Goal: Information Seeking & Learning: Learn about a topic

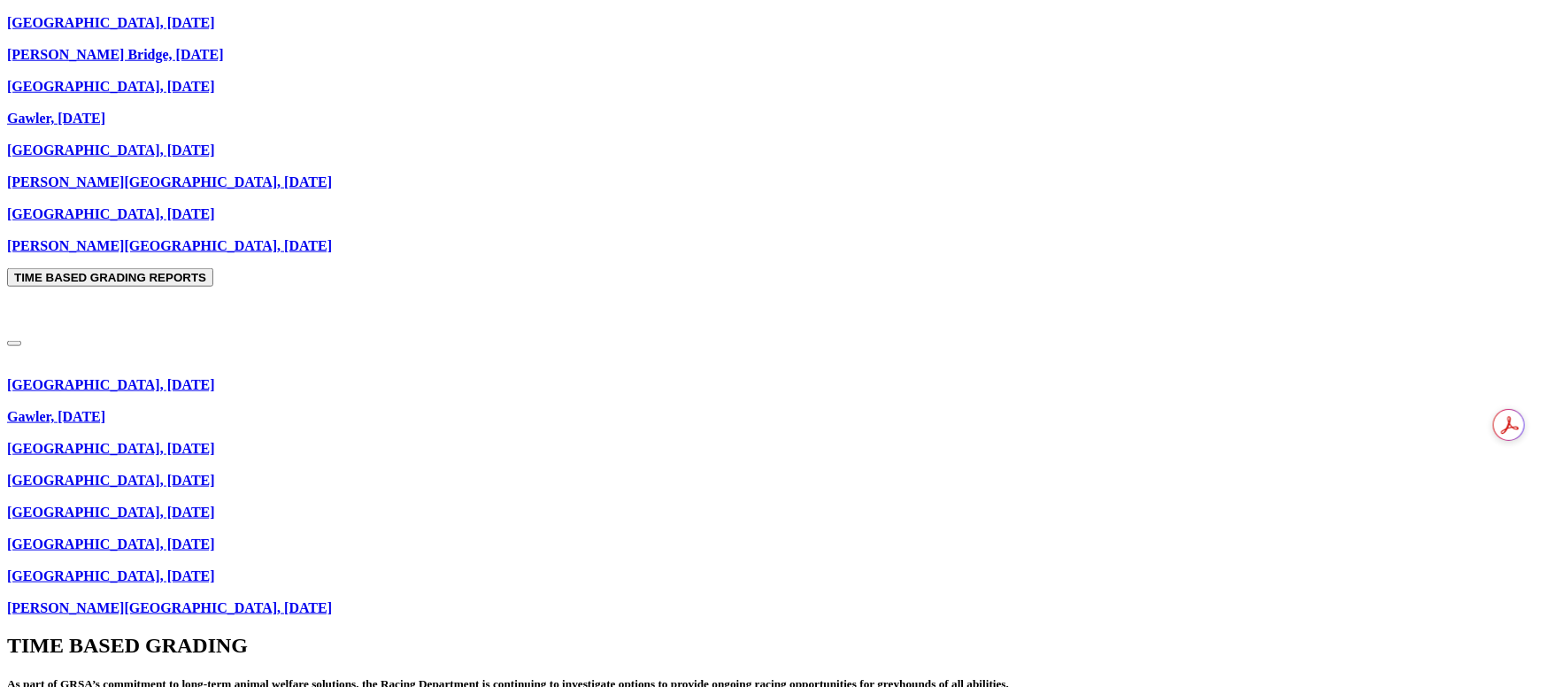
scroll to position [1062, 0]
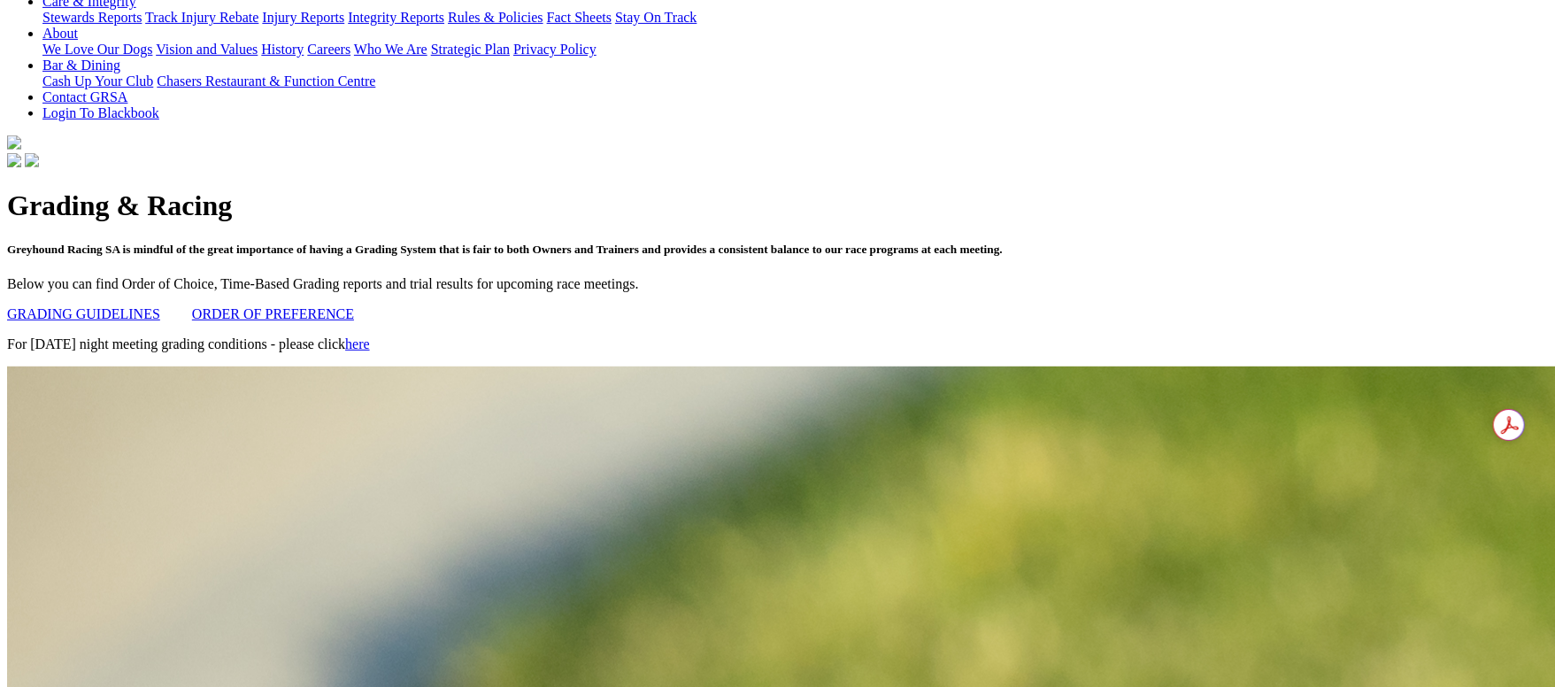
scroll to position [265, 0]
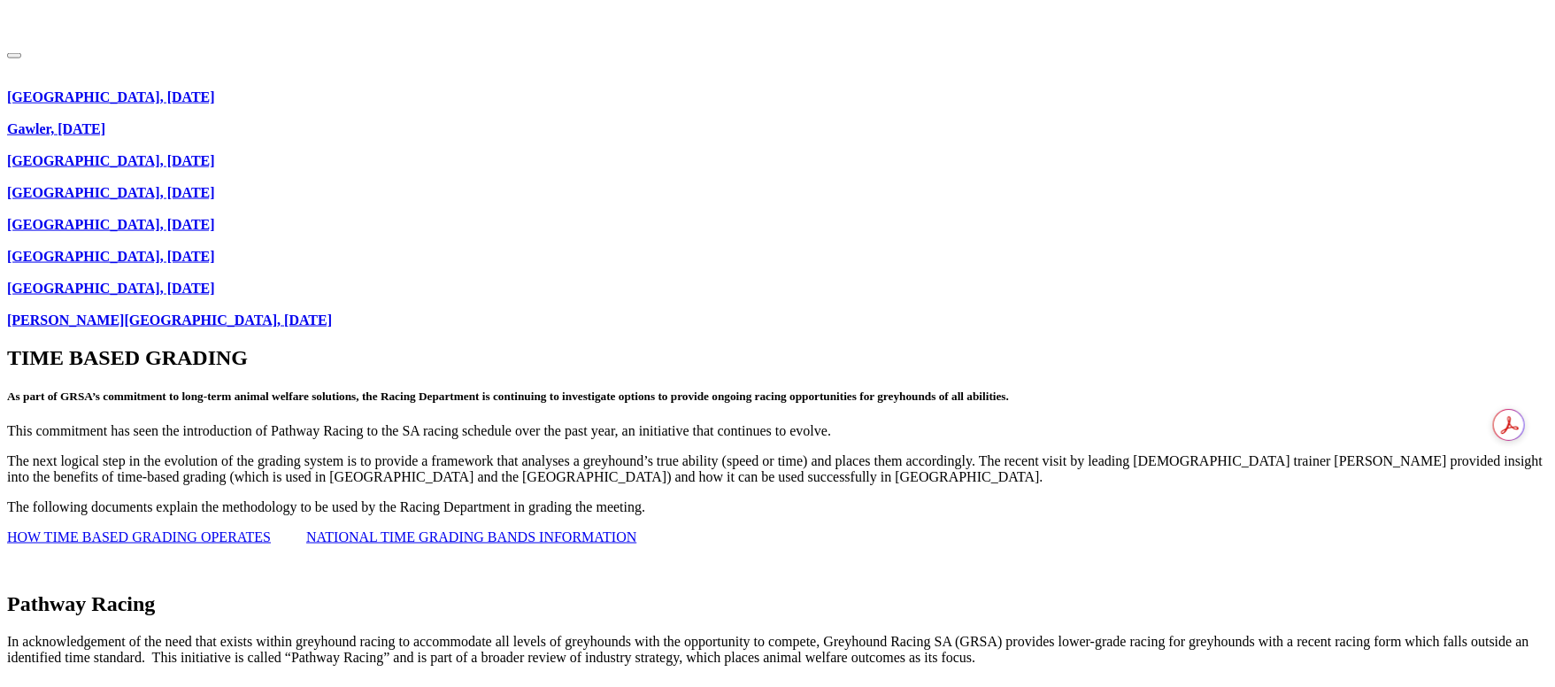
scroll to position [1195, 0]
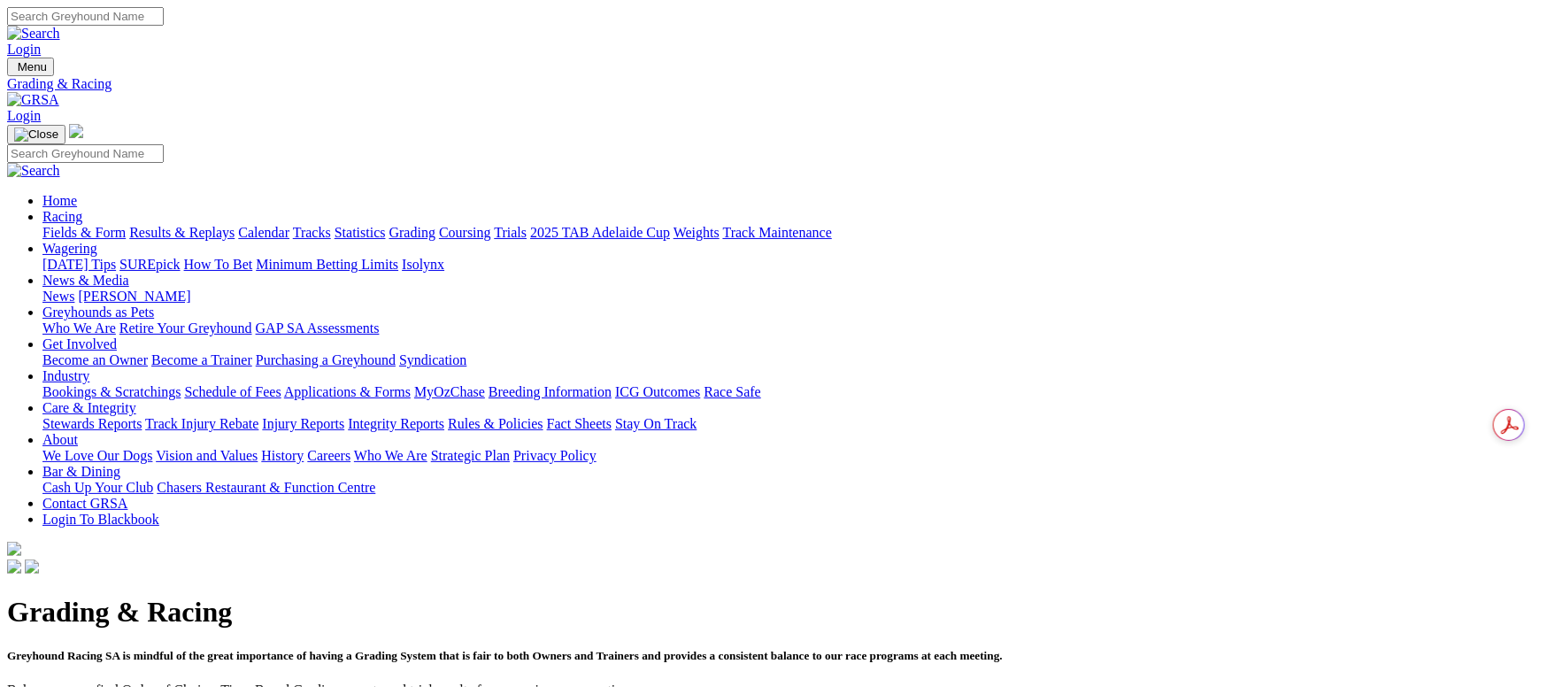
click at [126, 225] on link "Fields & Form" at bounding box center [83, 232] width 83 height 15
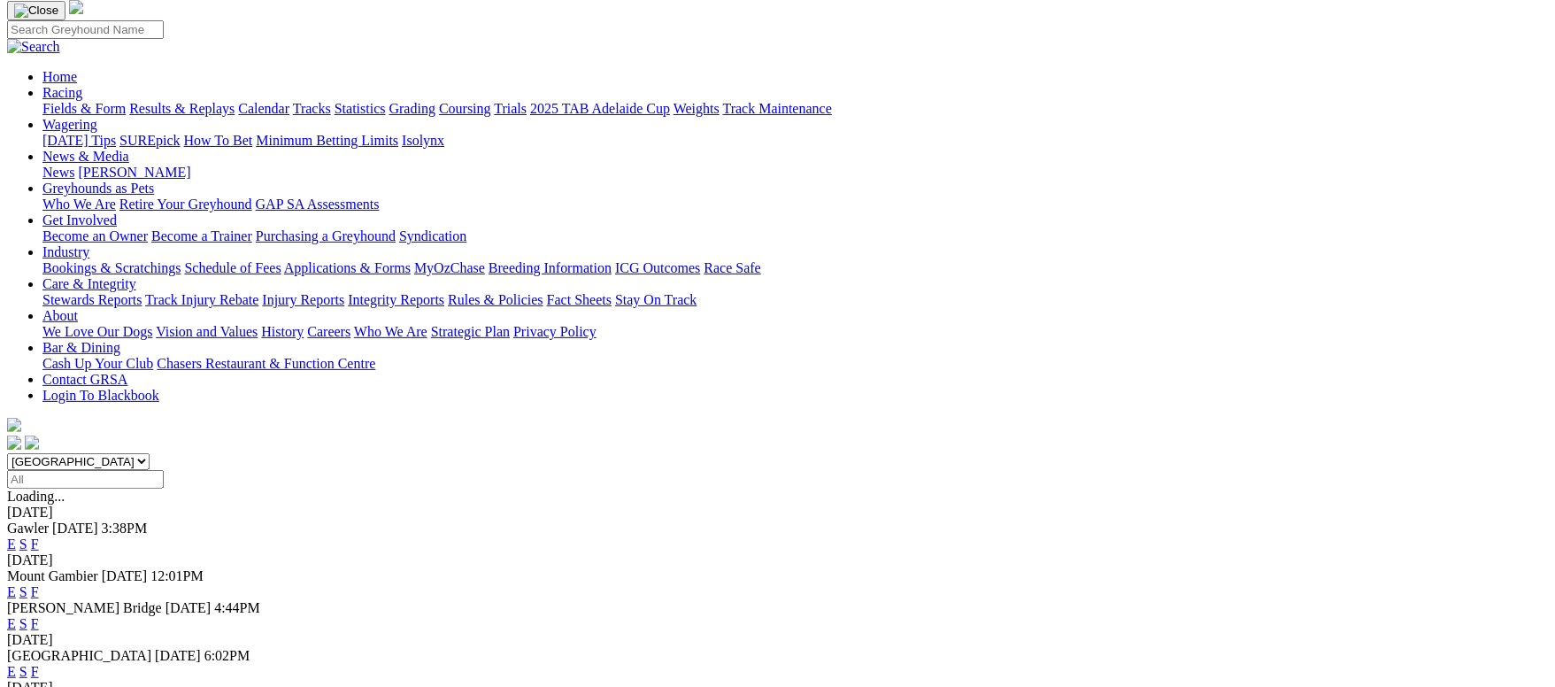
scroll to position [265, 0]
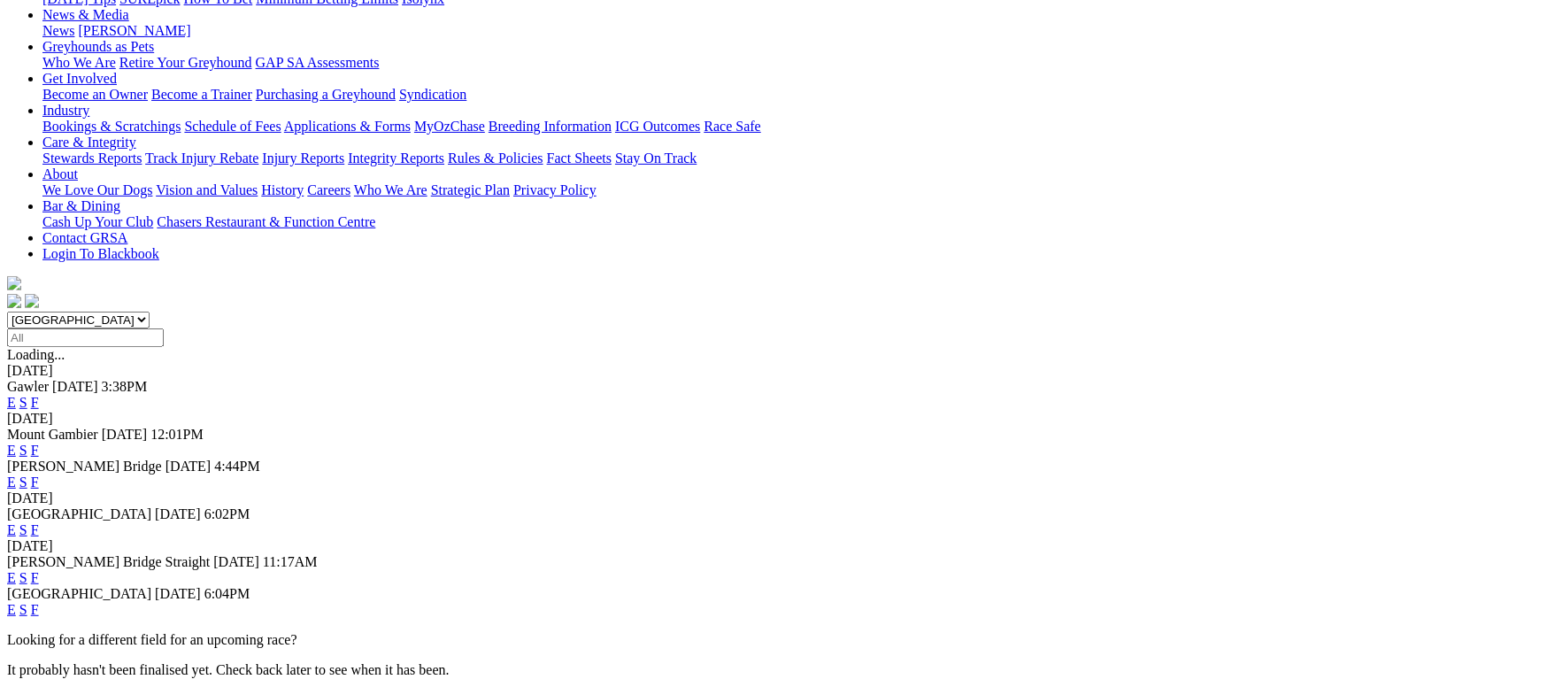
click at [39, 570] on link "F" at bounding box center [35, 577] width 8 height 15
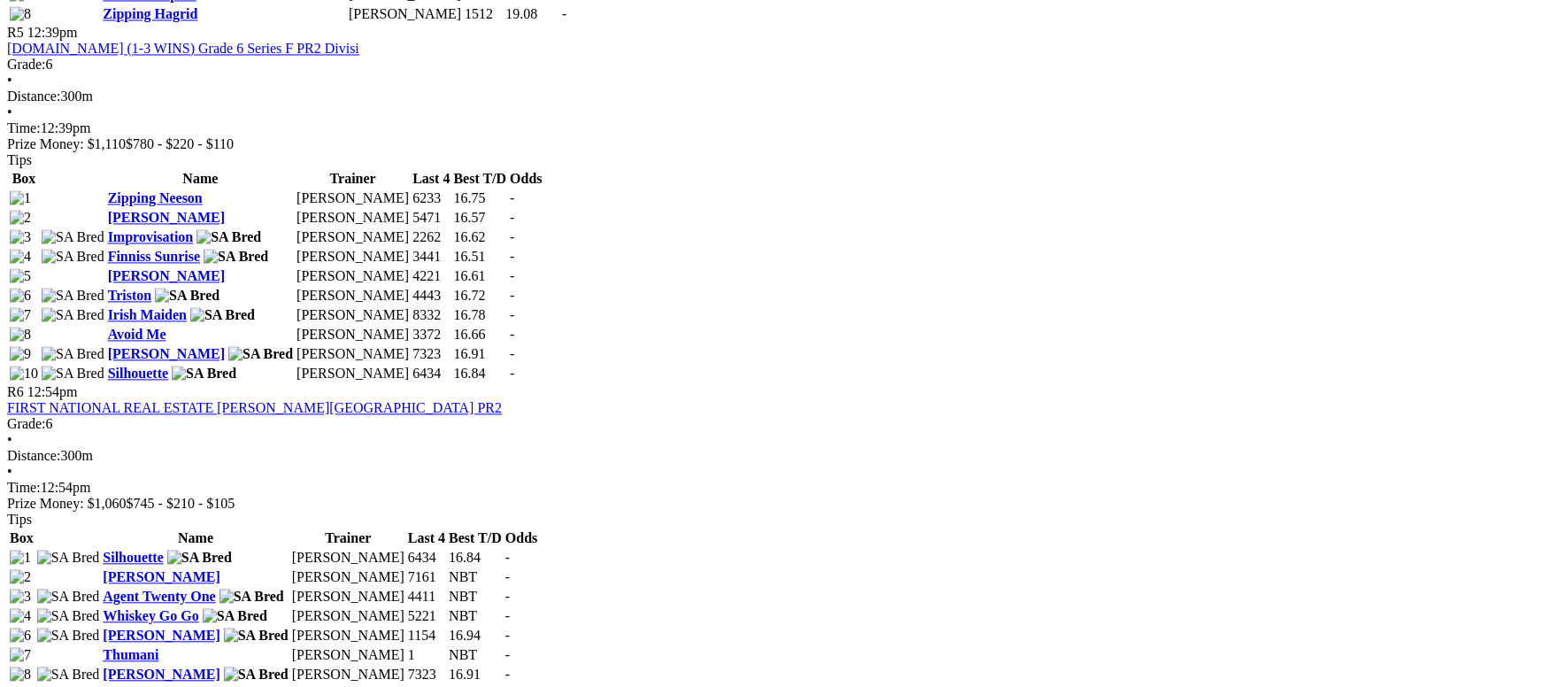
scroll to position [1592, 0]
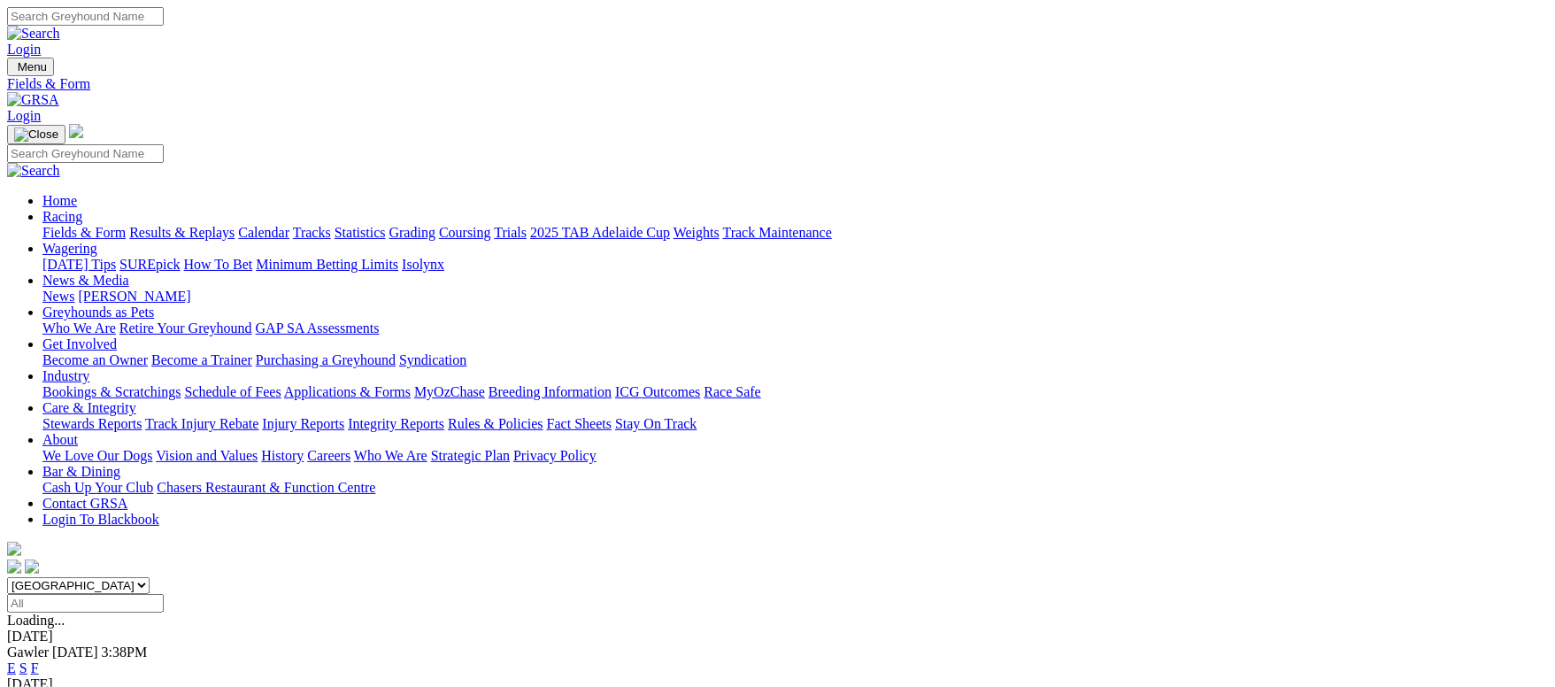
click at [39, 660] on link "F" at bounding box center [35, 667] width 8 height 15
click at [126, 225] on link "Fields & Form" at bounding box center [83, 232] width 83 height 15
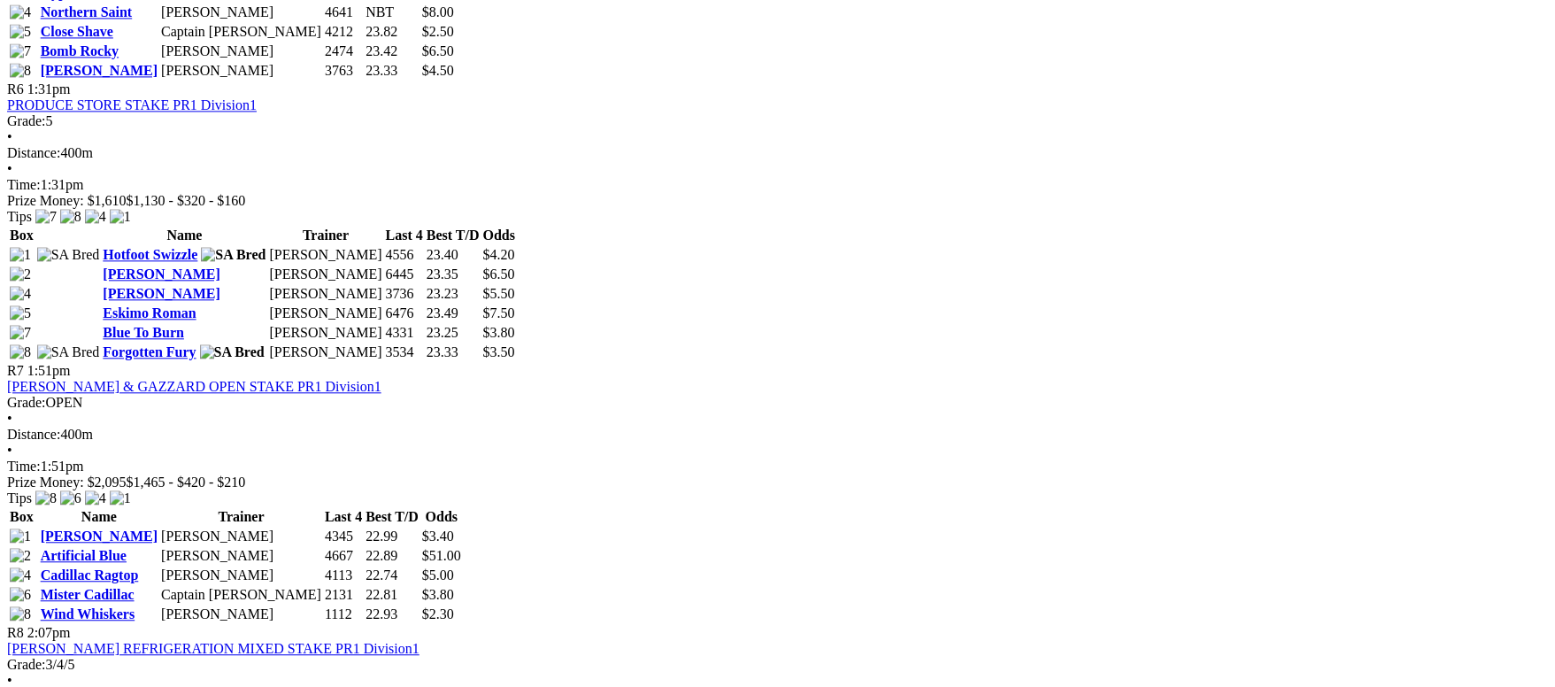
scroll to position [2256, 0]
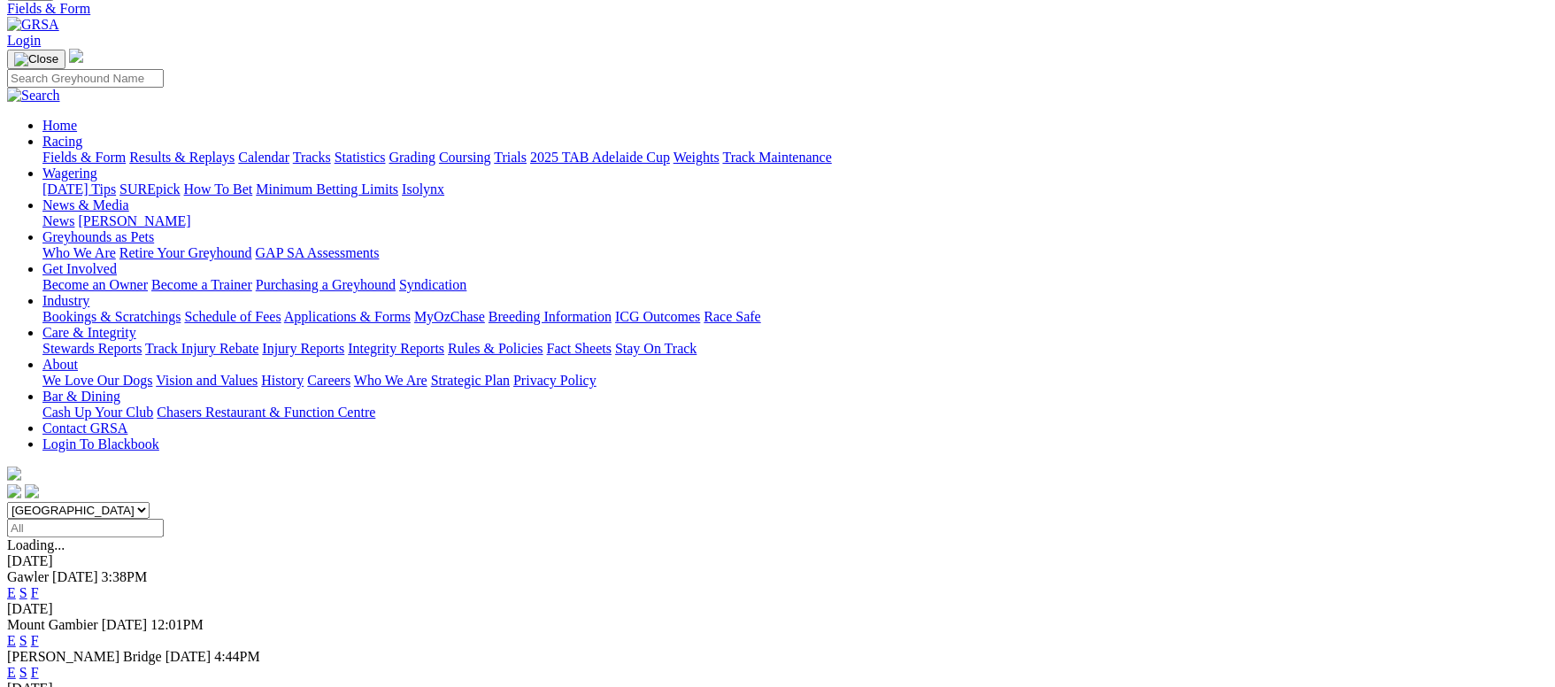
scroll to position [133, 0]
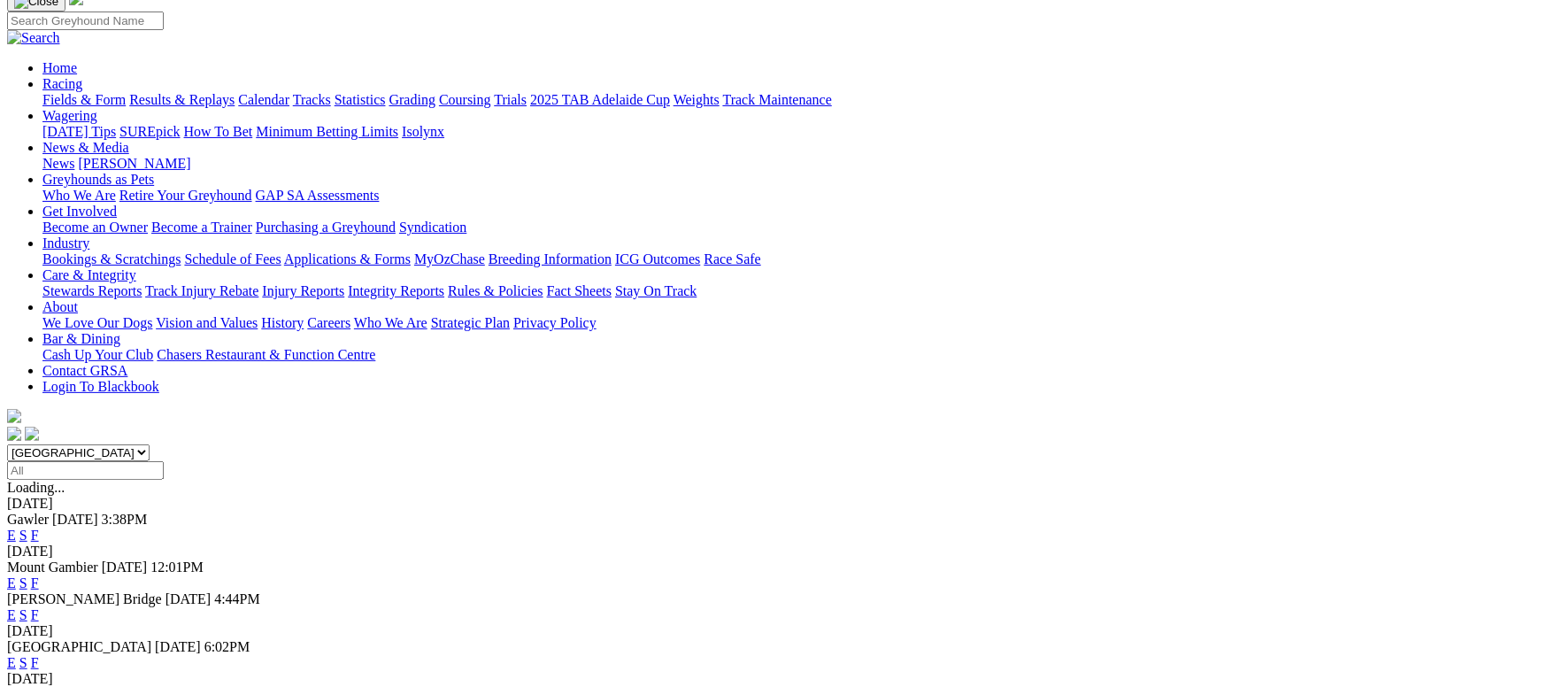
click at [39, 607] on link "F" at bounding box center [35, 614] width 8 height 15
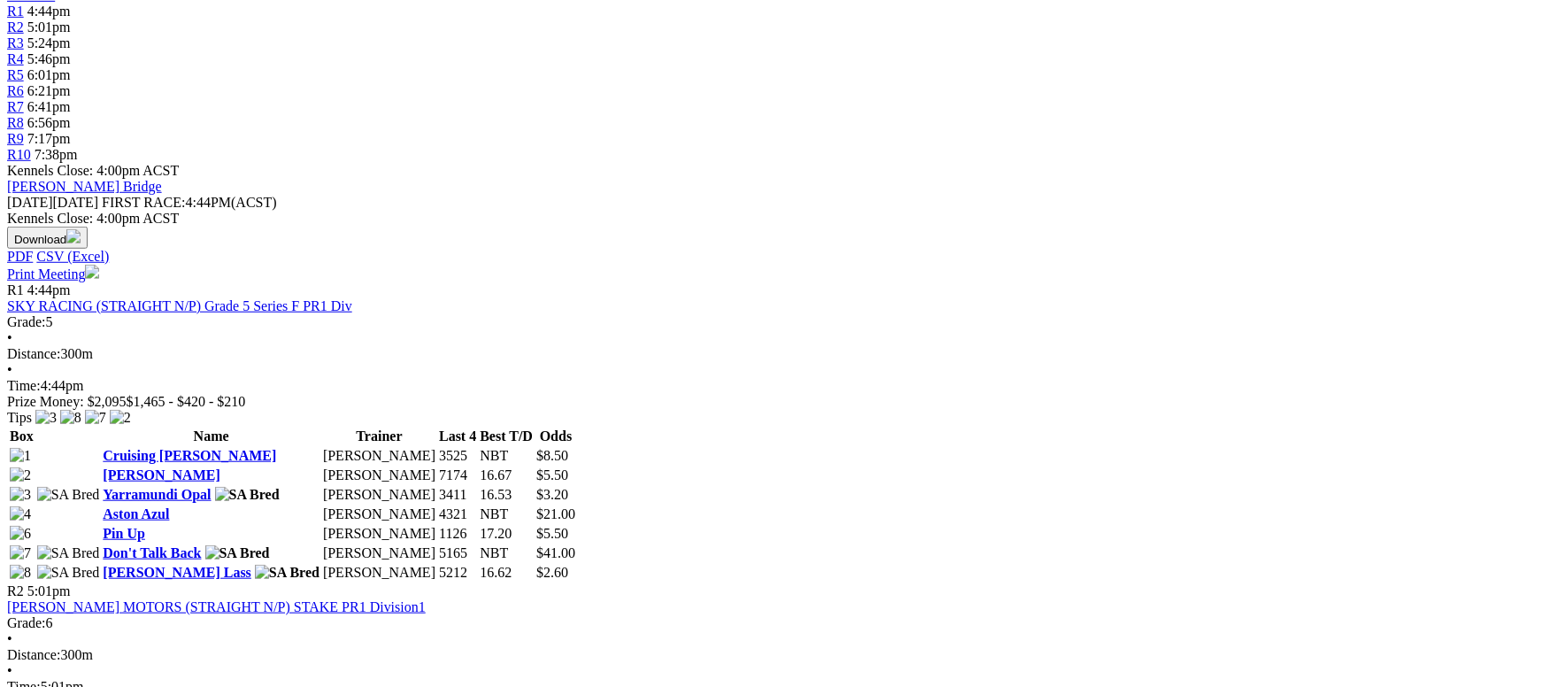
scroll to position [664, 0]
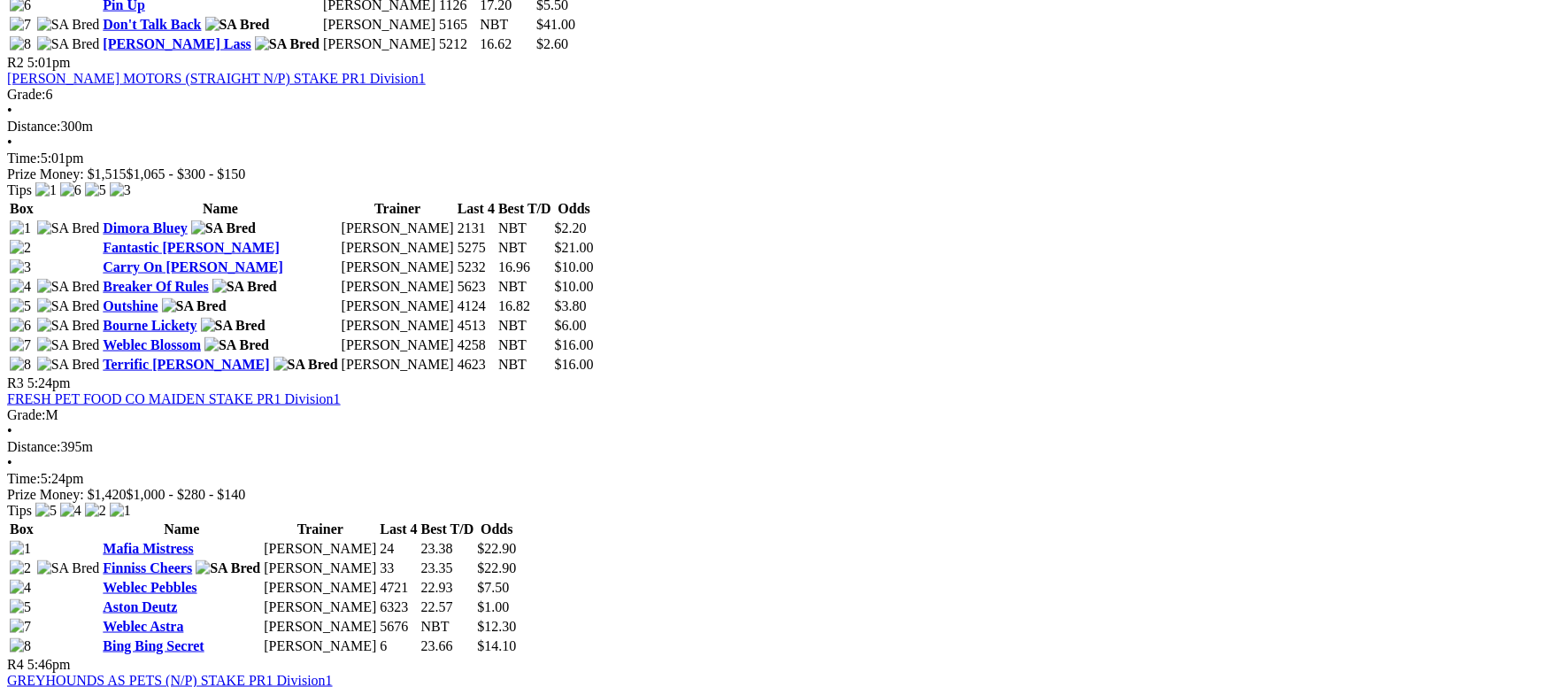
scroll to position [1062, 0]
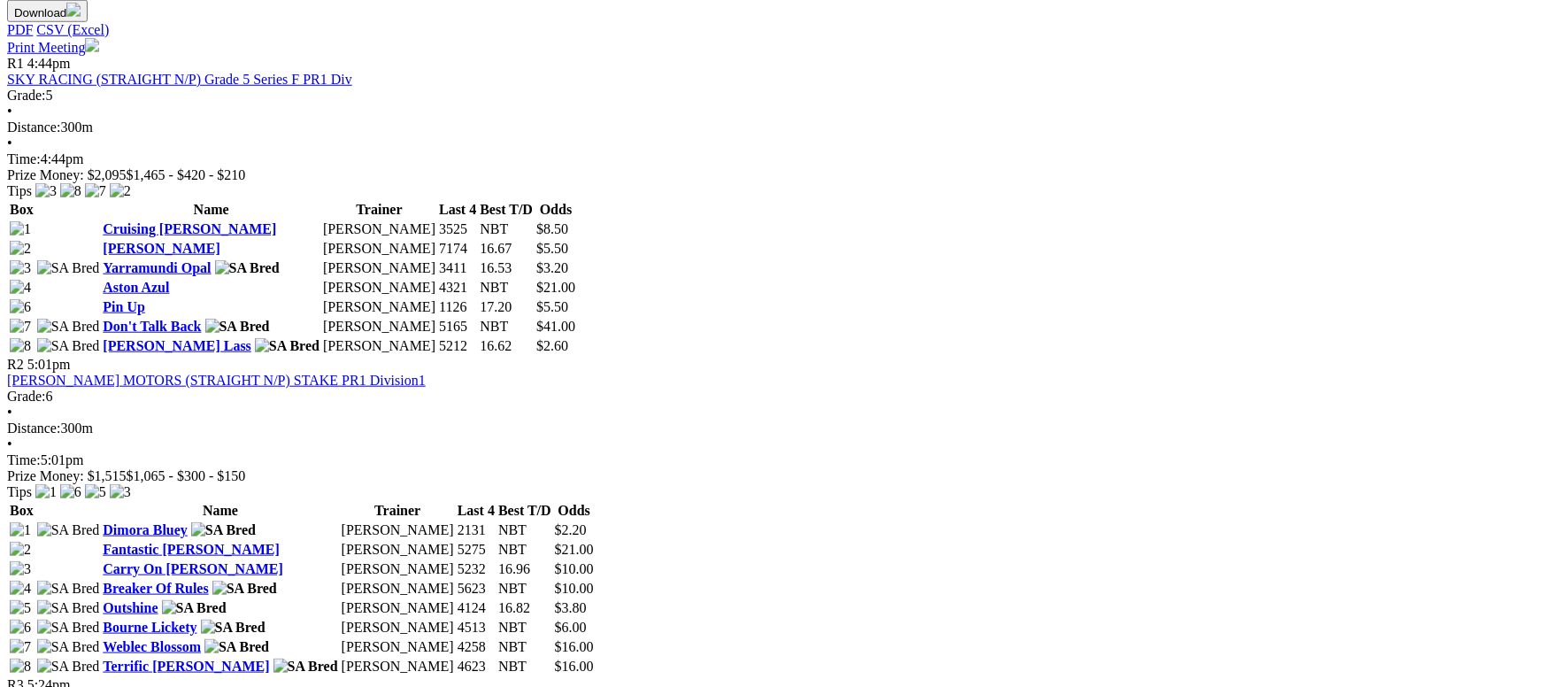
scroll to position [796, 0]
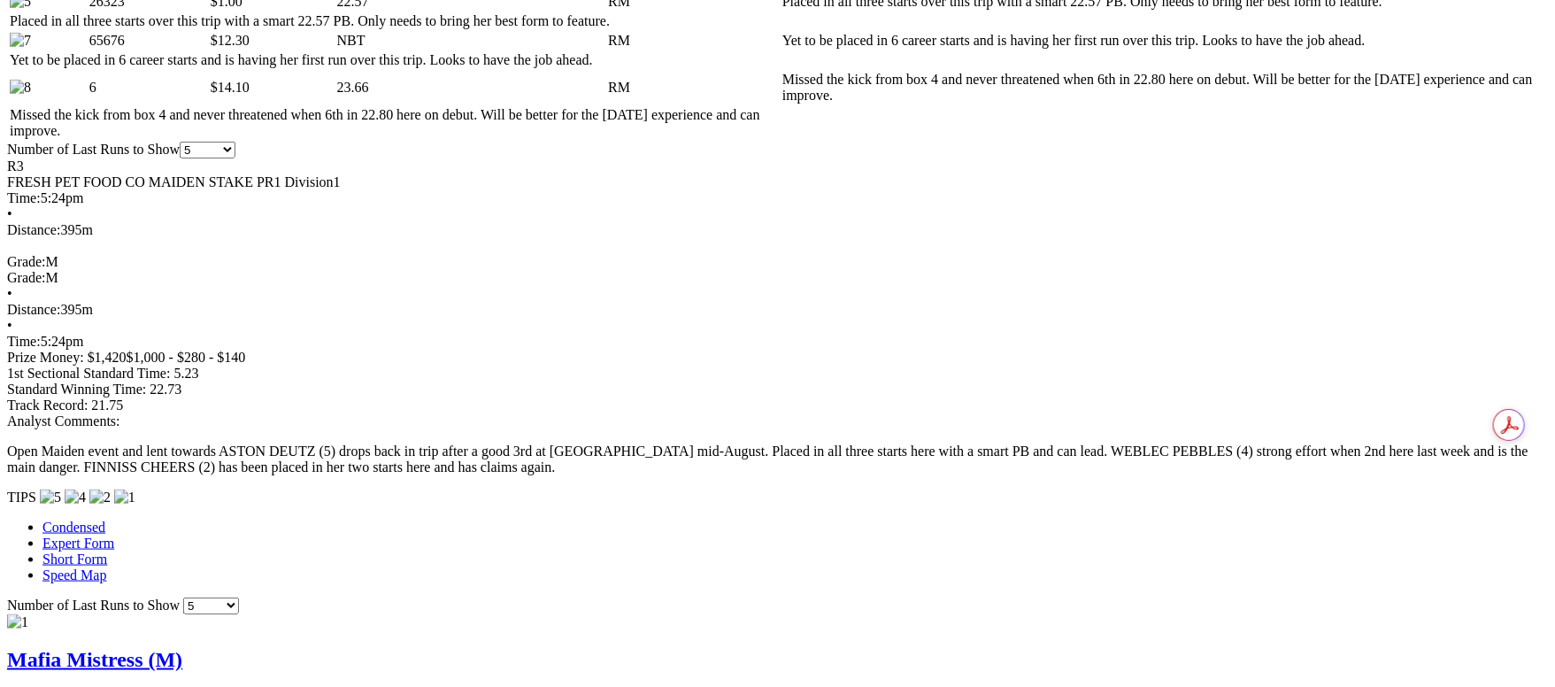
scroll to position [1592, 0]
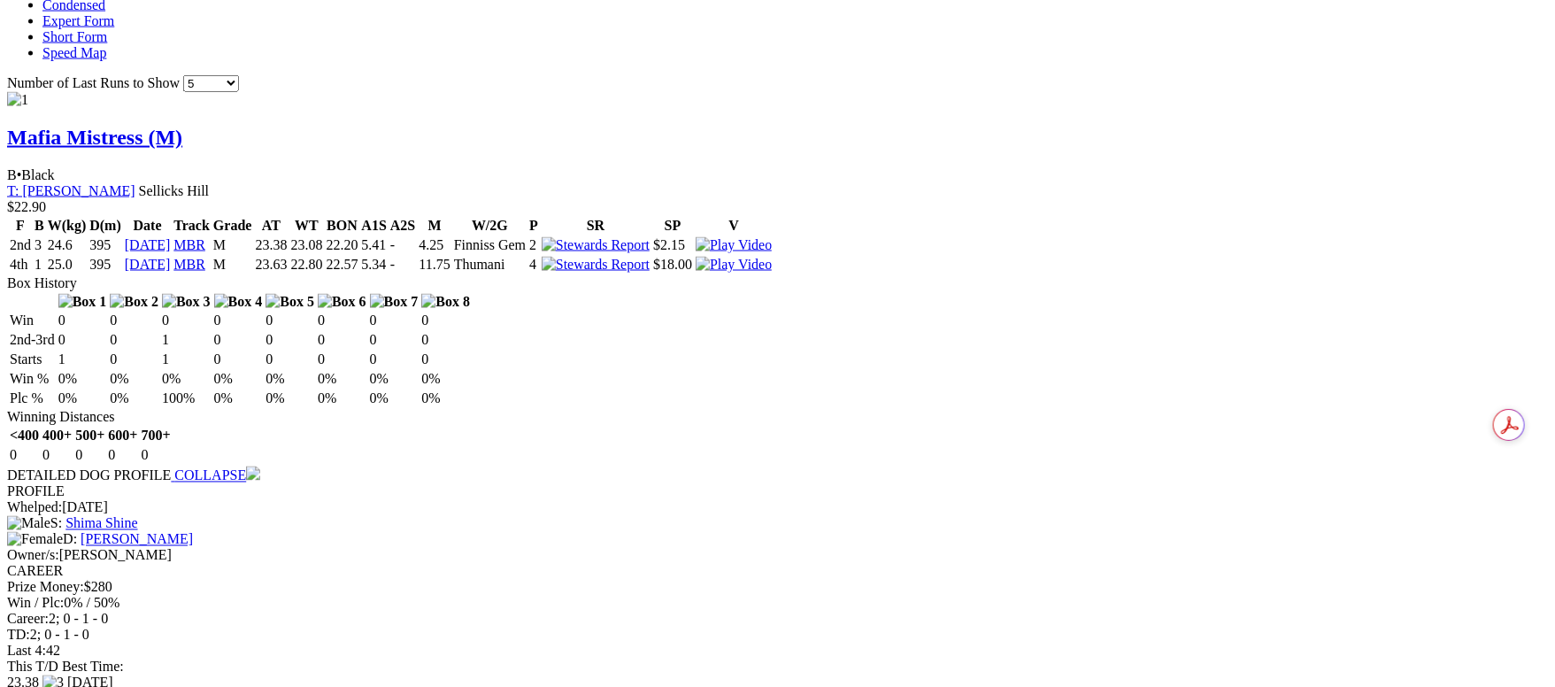
click link "WEBLEC ASTRA (M)"
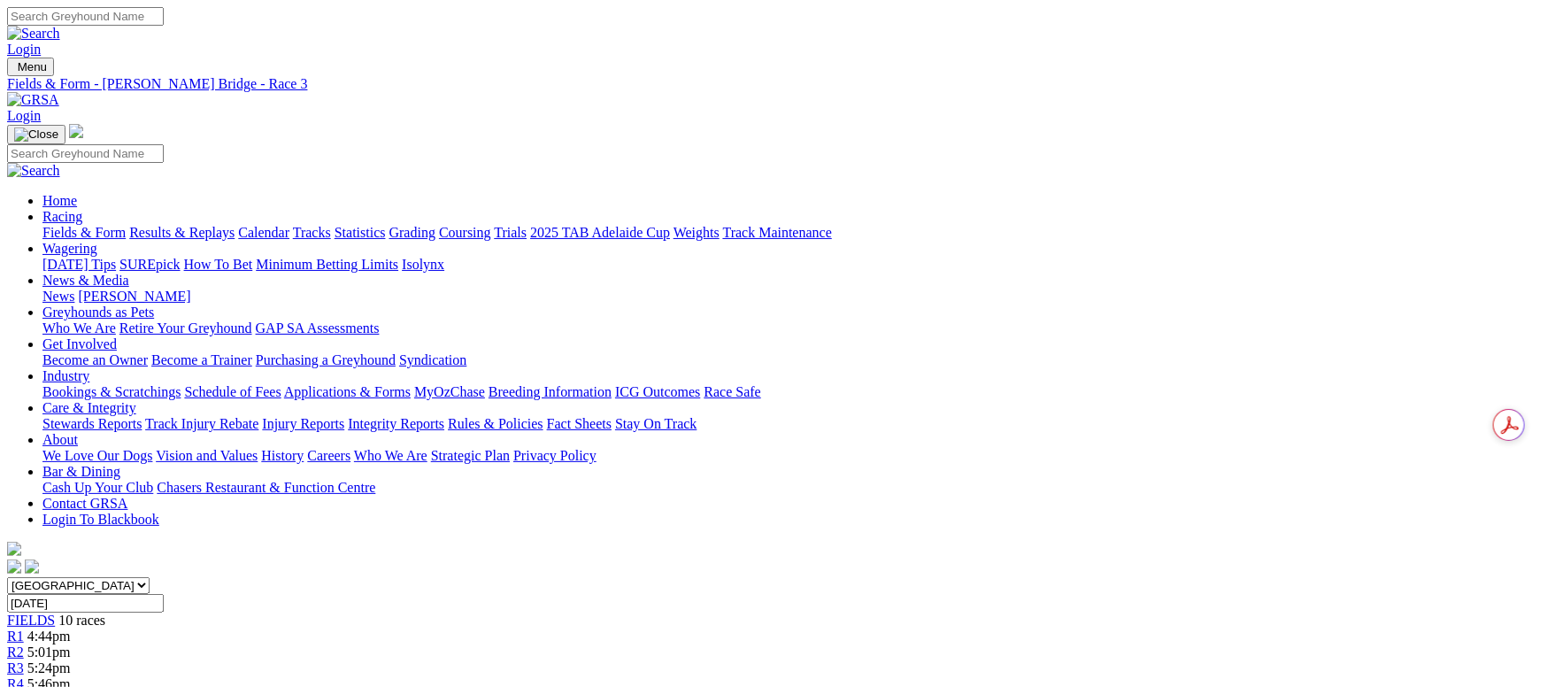
click at [126, 225] on link "Fields & Form" at bounding box center [83, 232] width 83 height 15
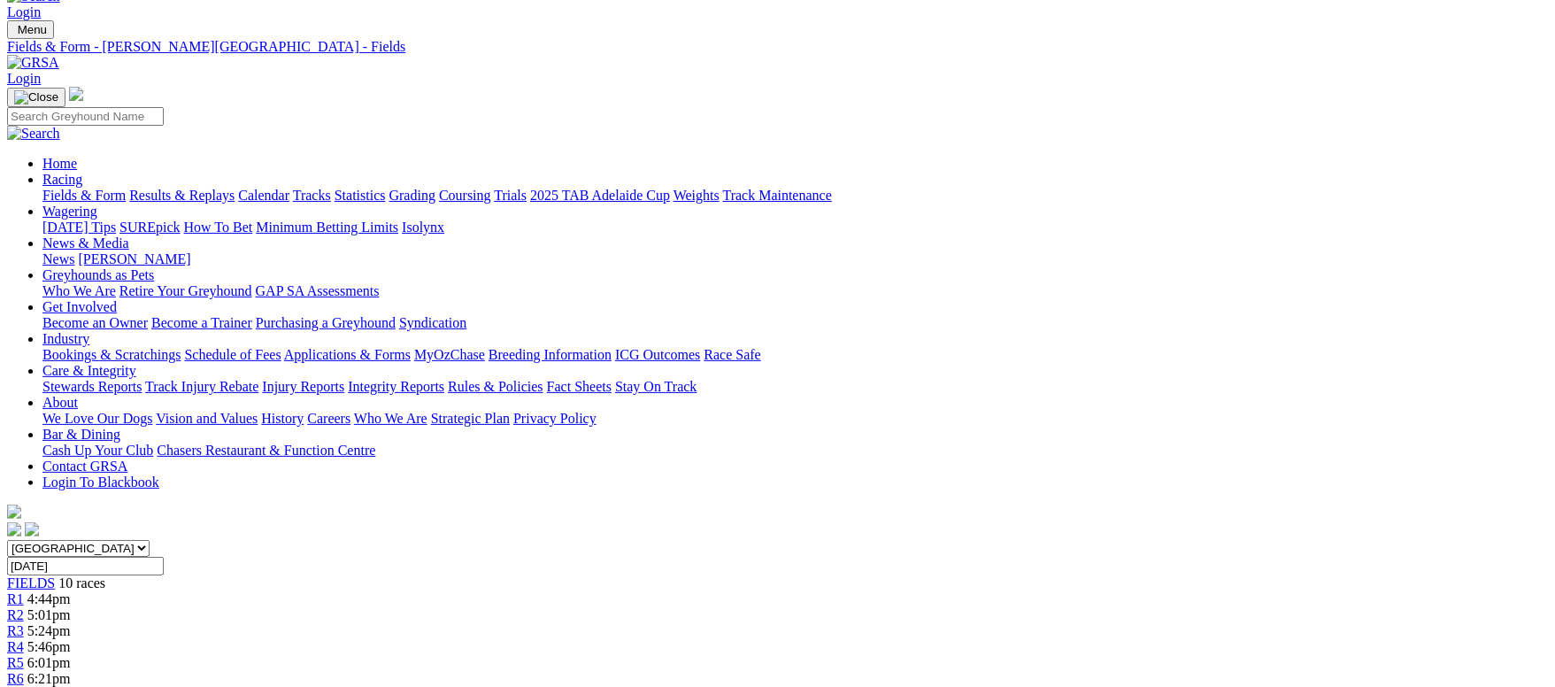
scroll to position [265, 0]
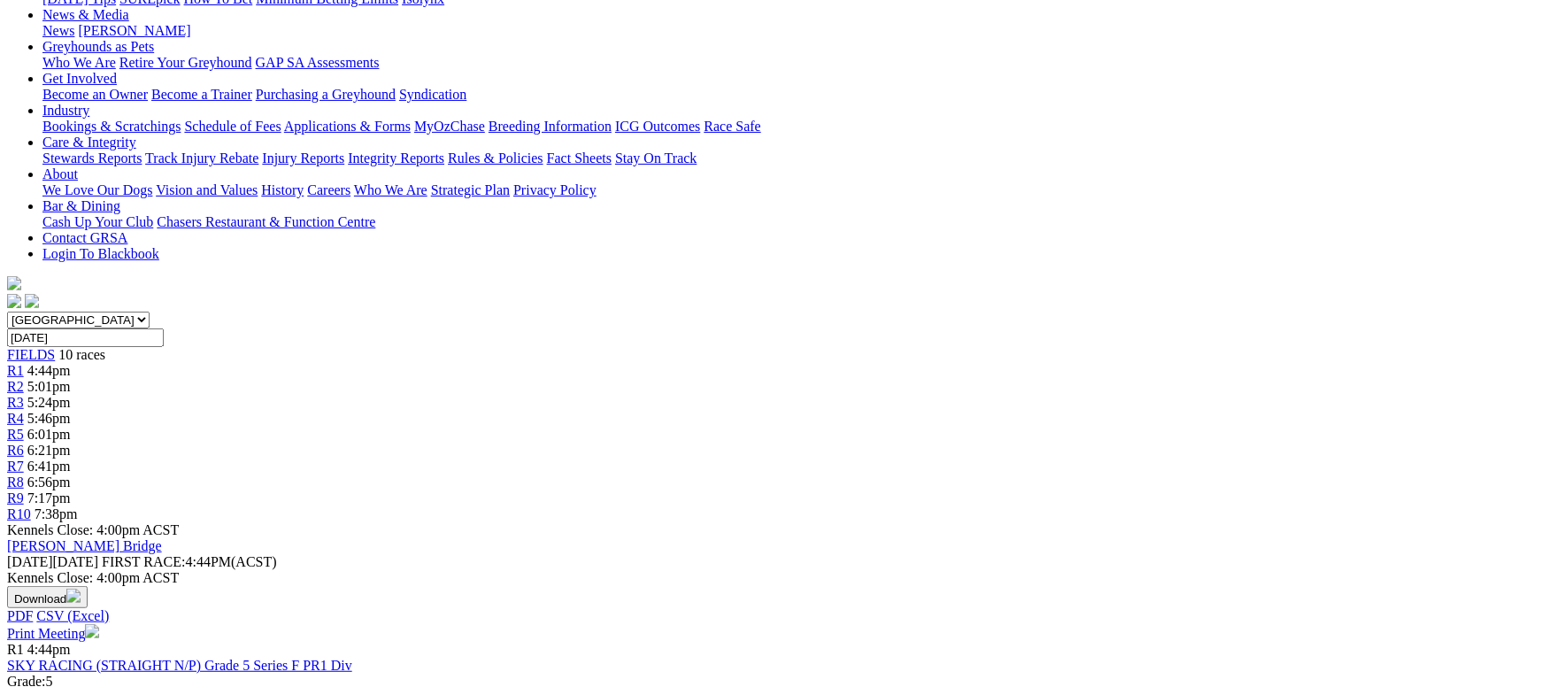
click at [352, 657] on link "SKY RACING (STRAIGHT N/P) Grade 5 Series F PR1 Div" at bounding box center [179, 664] width 345 height 15
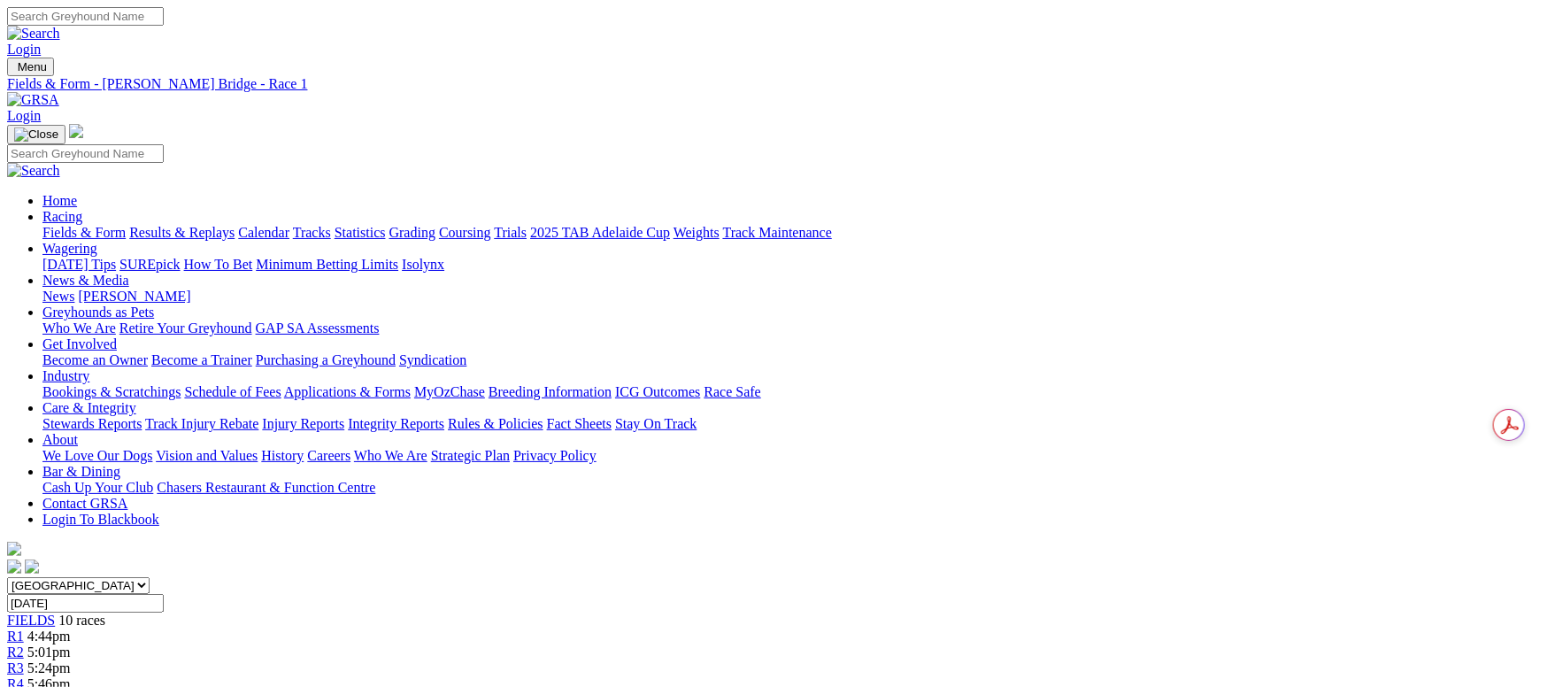
click at [71, 644] on span "5:01pm" at bounding box center [48, 651] width 43 height 15
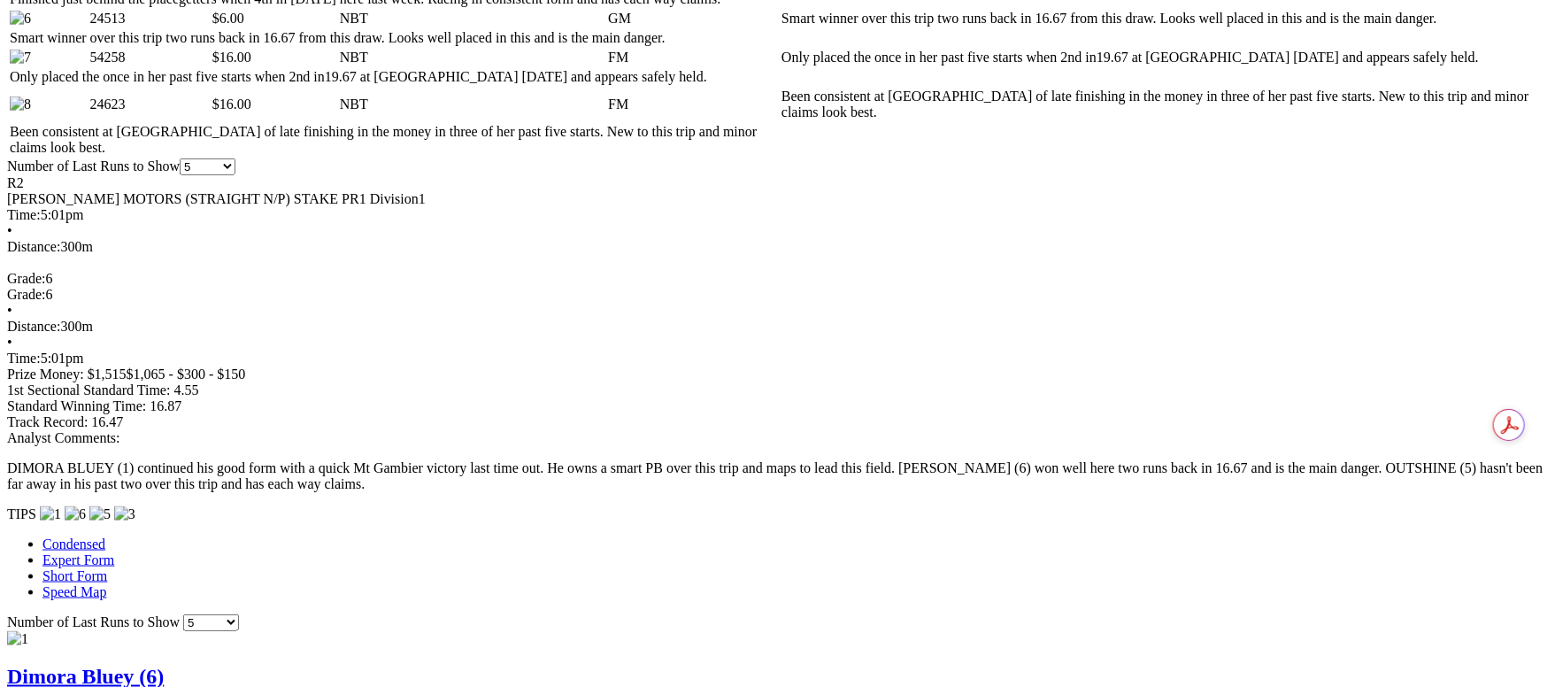
scroll to position [796, 0]
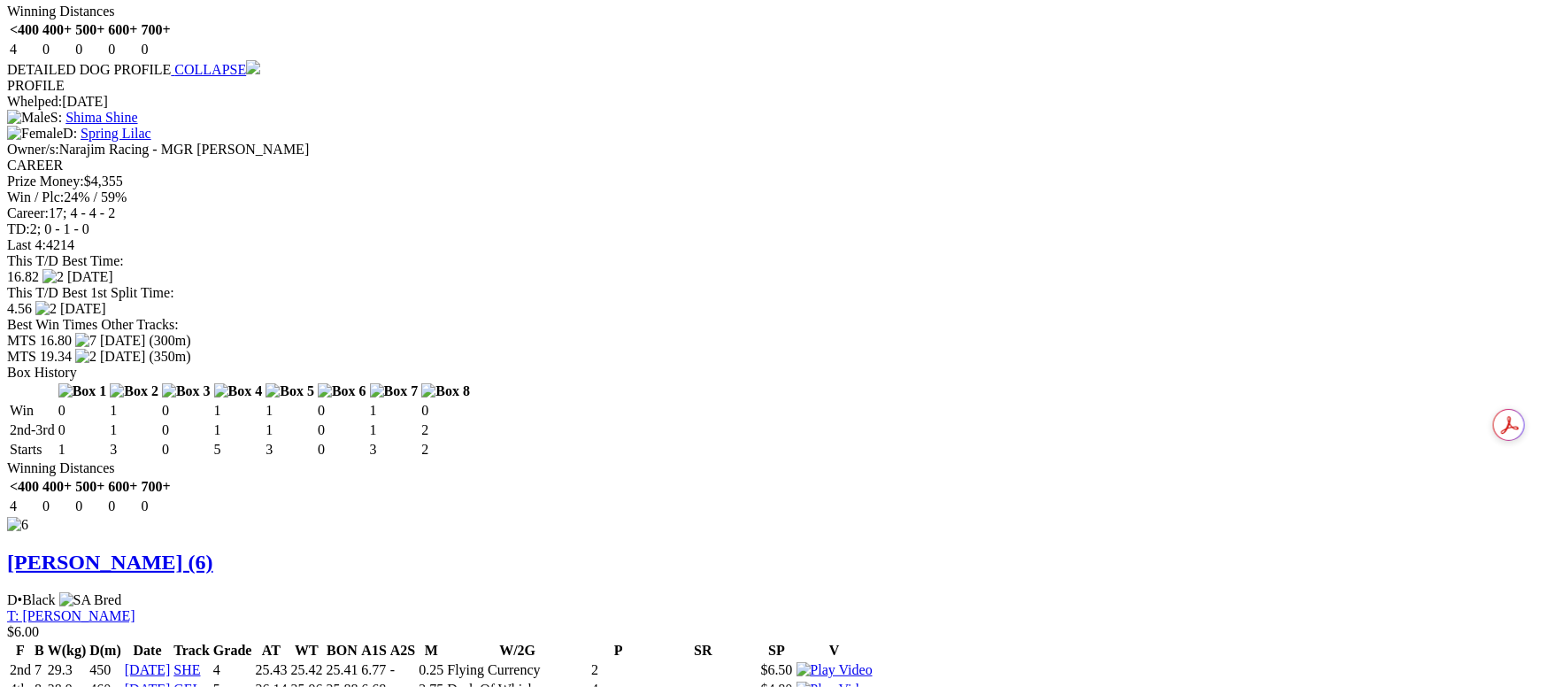
scroll to position [5441, 0]
